Goal: Check status: Check status

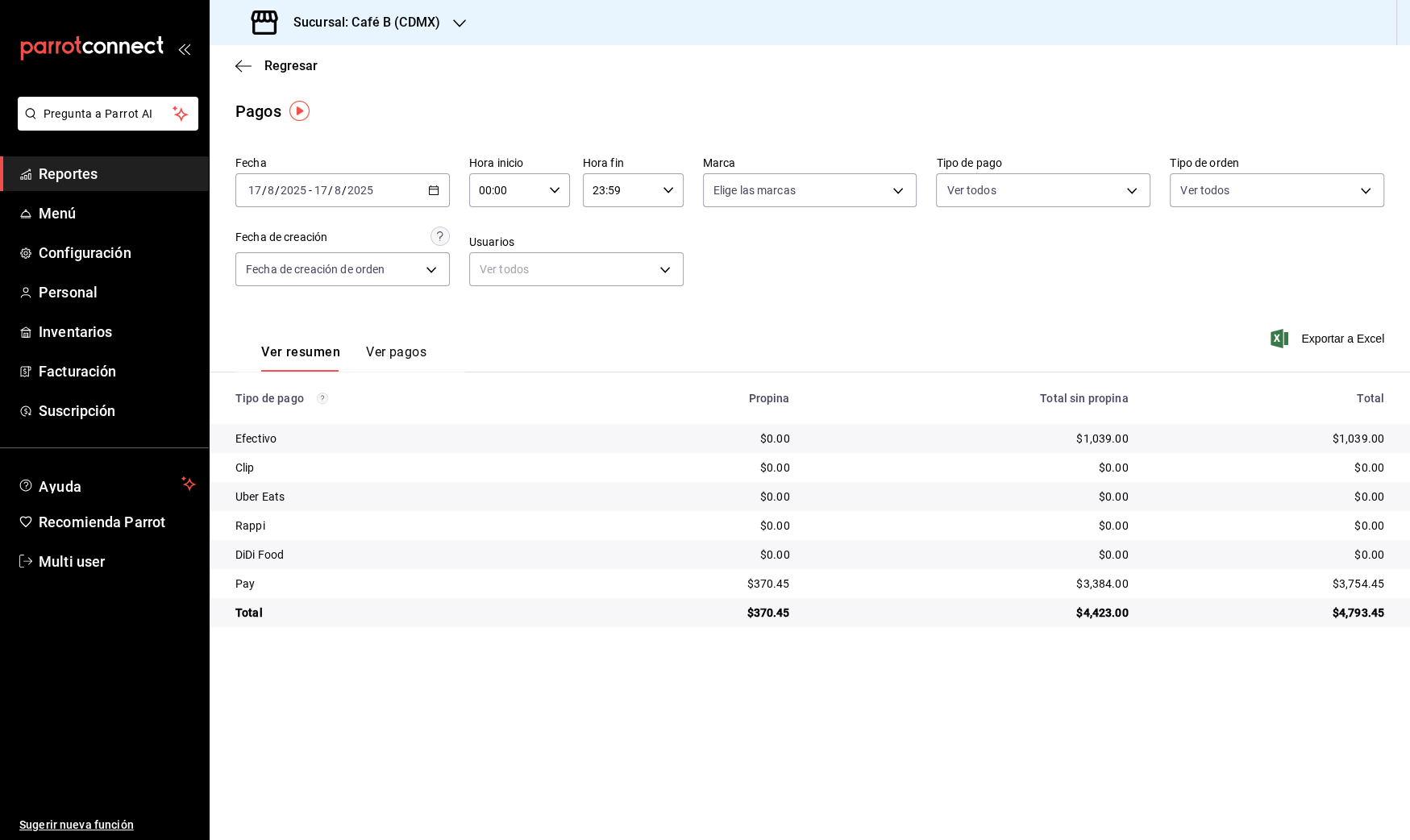
click at [78, 180] on span "Reportes" at bounding box center [117, 174] width 157 height 22
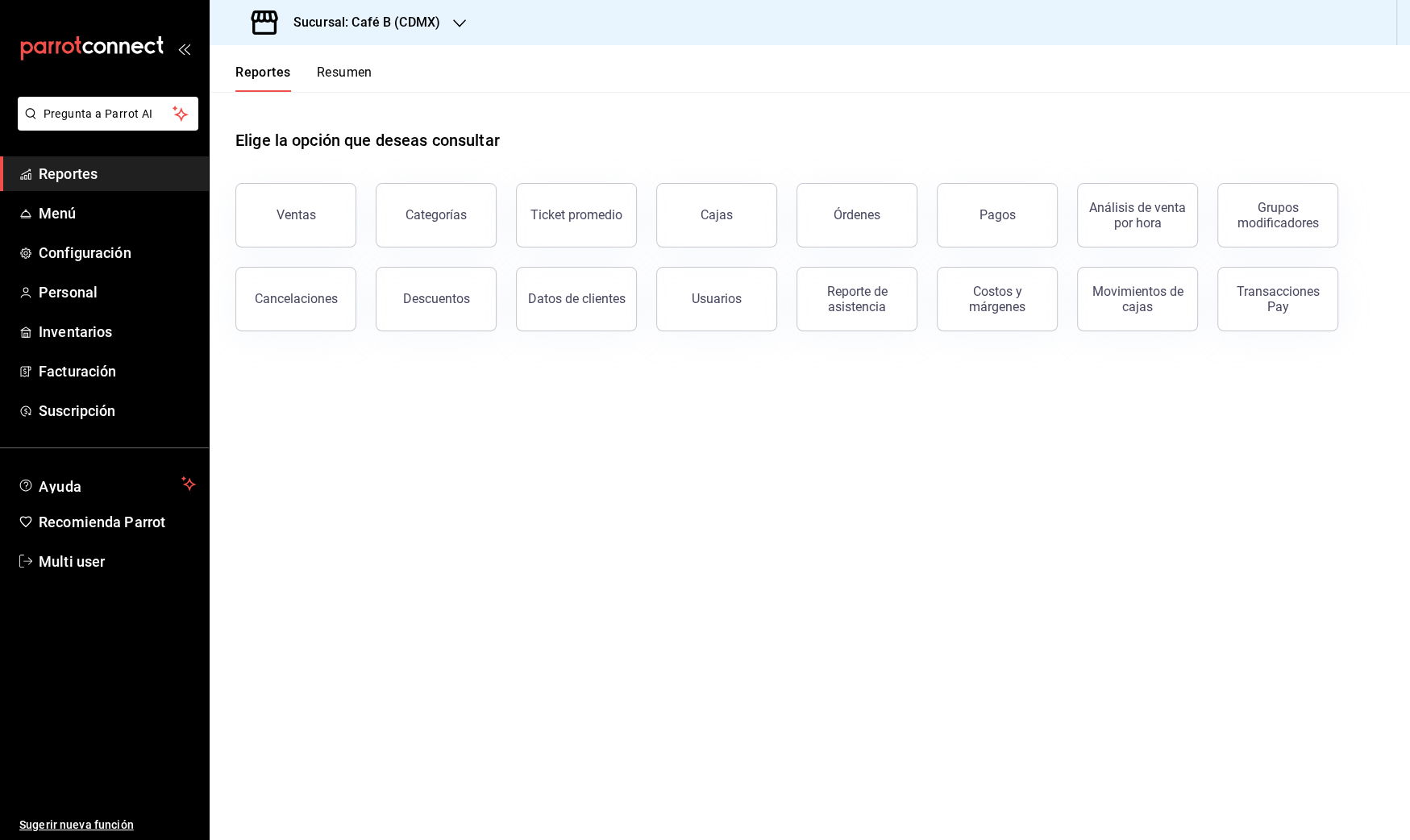
click at [422, 19] on h3 "Sucursal: Café B (CDMX)" at bounding box center [360, 22] width 160 height 19
click at [338, 58] on div "Café B (CABO)" at bounding box center [331, 70] width 242 height 36
click at [356, 79] on button "Resumen" at bounding box center [345, 79] width 55 height 28
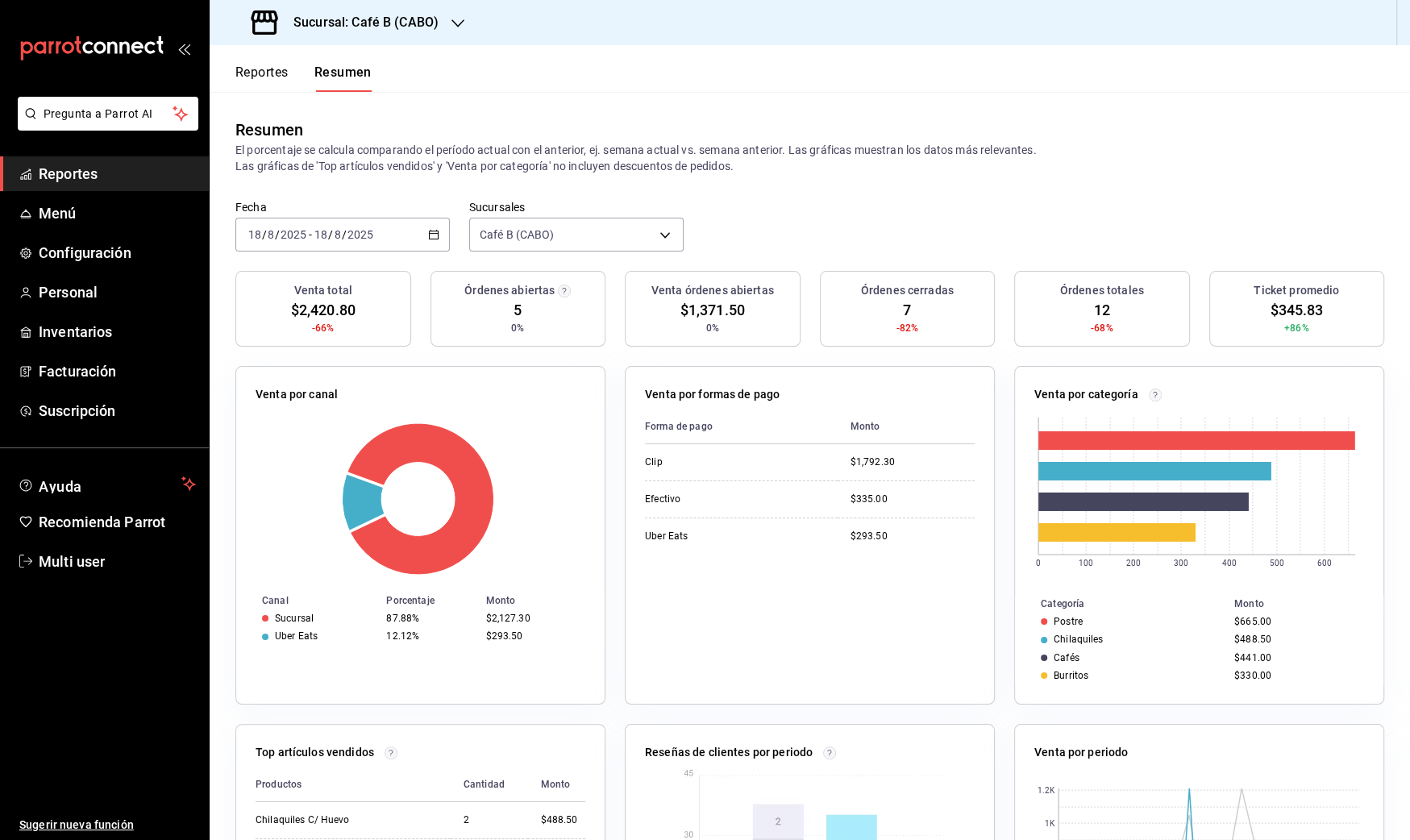
click at [376, 28] on h3 "Sucursal: Café B (CABO)" at bounding box center [359, 22] width 158 height 19
click at [296, 96] on div "Café B (CDMX)" at bounding box center [331, 106] width 242 height 36
